Goal: Transaction & Acquisition: Register for event/course

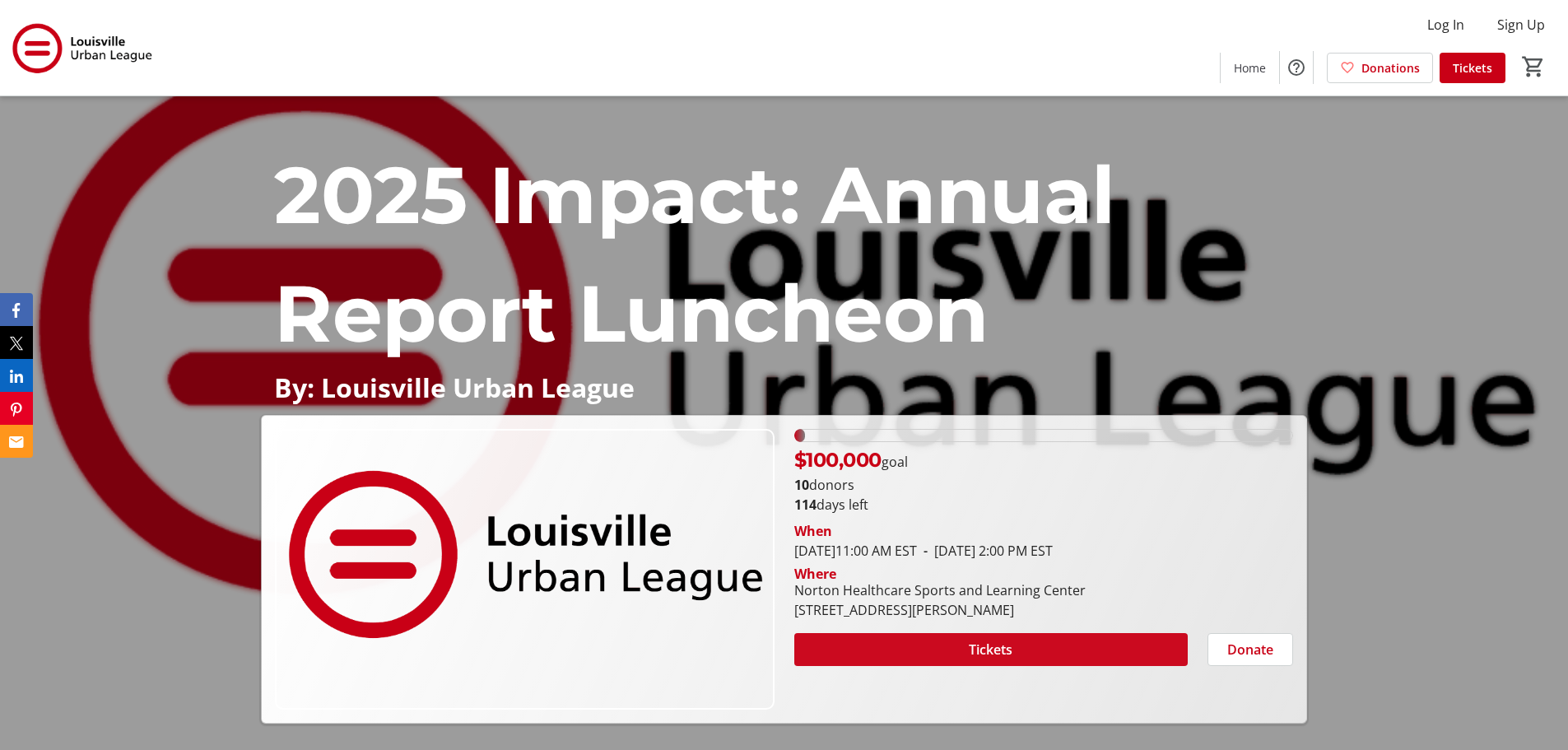
click at [934, 645] on span at bounding box center [991, 650] width 393 height 40
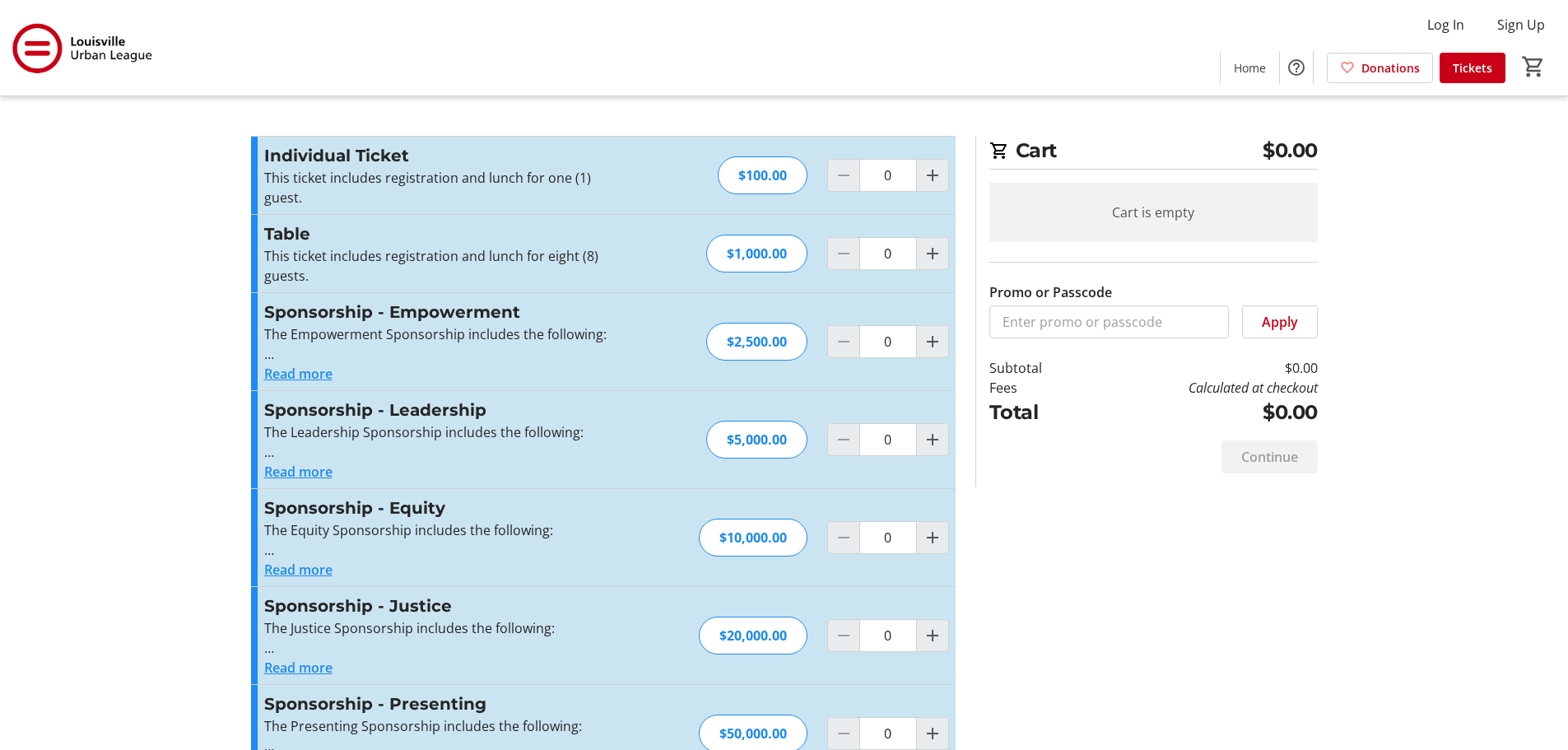
click at [170, 199] on tr-checkout-feature-upsell-ui "Cart $0.00 Cart is empty Promo or Passcode Apply Subtotal $0.00 Fees Calculated…" at bounding box center [784, 401] width 1568 height 802
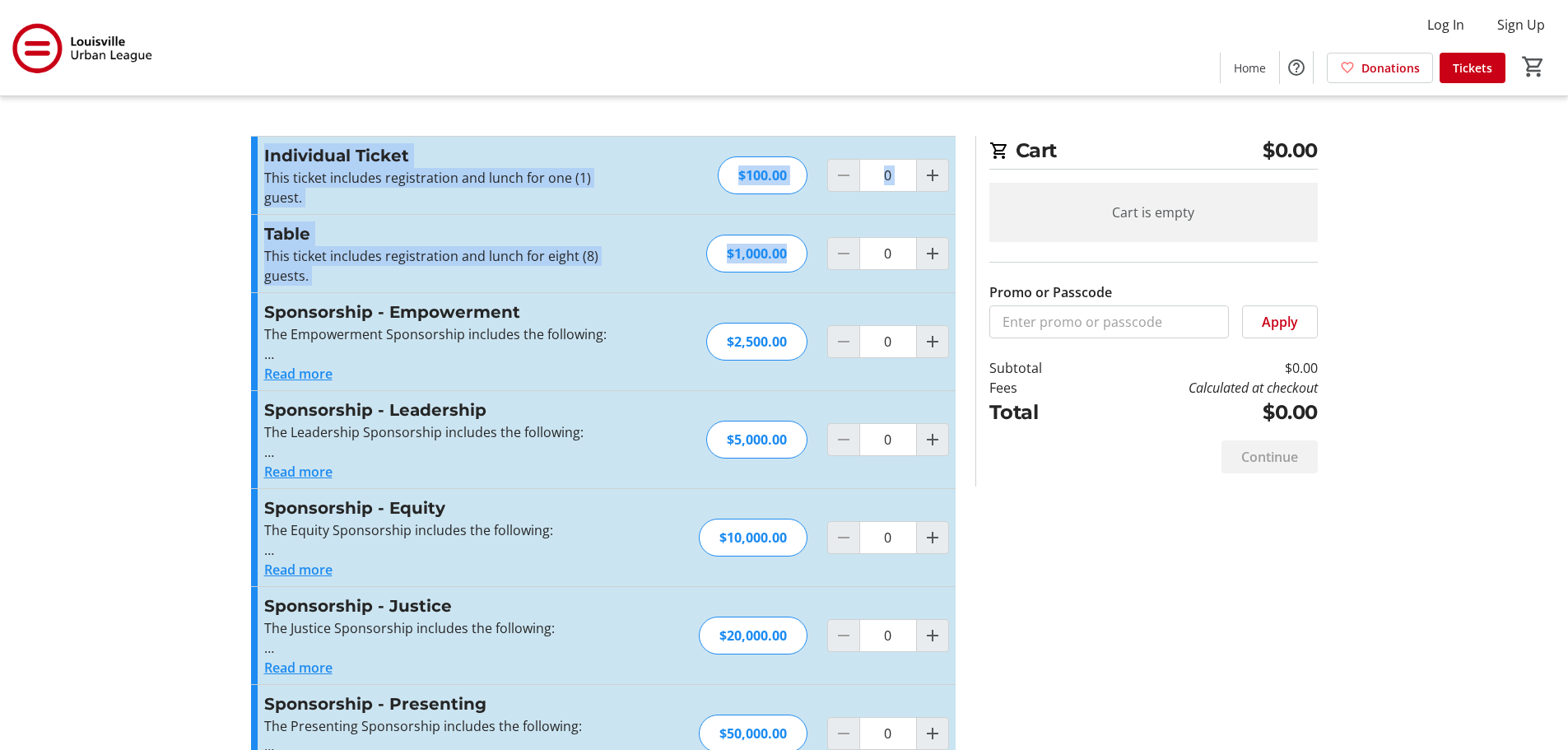
drag, startPoint x: 265, startPoint y: 151, endPoint x: 889, endPoint y: 254, distance: 632.4
click at [889, 254] on div "Individual Ticket This ticket includes registration and lunch for one (1) guest…" at bounding box center [602, 459] width 704 height 646
copy div "Individual Ticket This ticket includes registration and lunch for one (1) guest…"
